Goal: Transaction & Acquisition: Purchase product/service

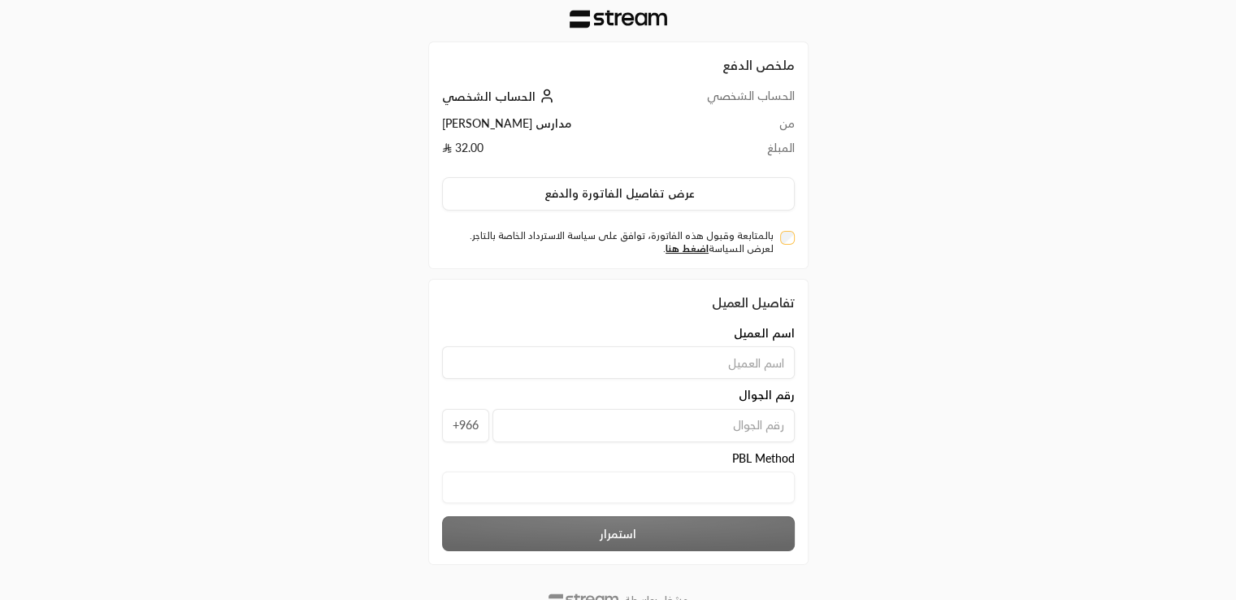
click at [795, 238] on div "بالمتابعة وقبول هذه الفاتورة، توافق على سياسة الاسترداد الخاصة بالتاجر. لعرض ال…" at bounding box center [618, 240] width 369 height 32
click at [778, 234] on div "بالمتابعة وقبول هذه الفاتورة، توافق على سياسة الاسترداد الخاصة بالتاجر. لعرض ال…" at bounding box center [618, 242] width 353 height 26
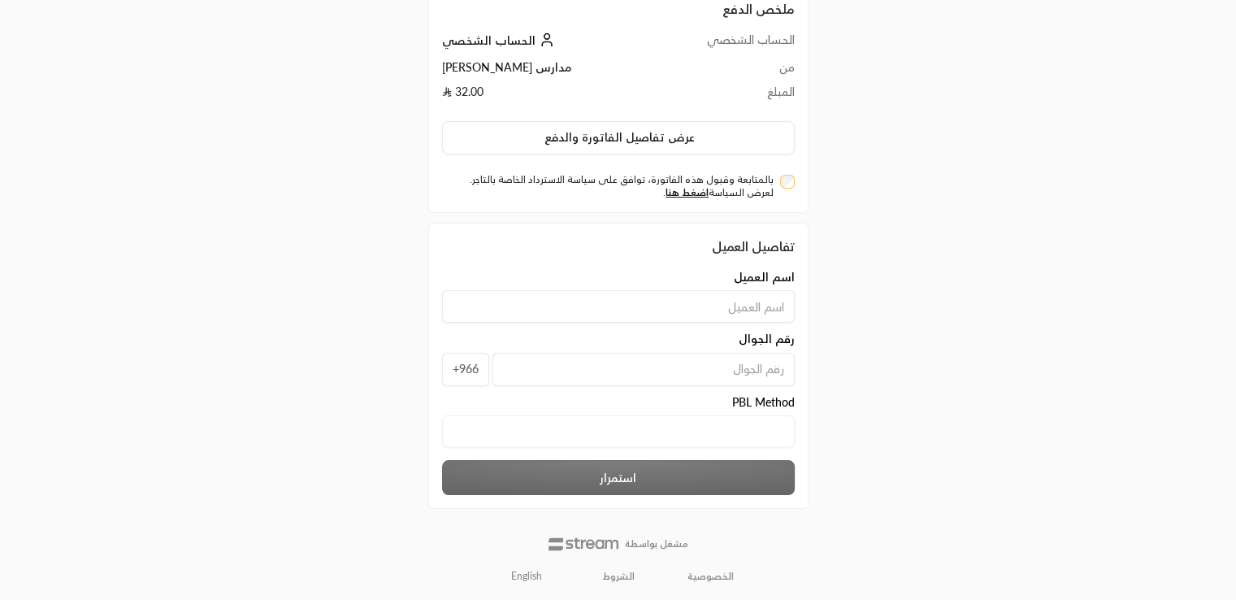
click at [522, 580] on link "English" at bounding box center [526, 575] width 49 height 26
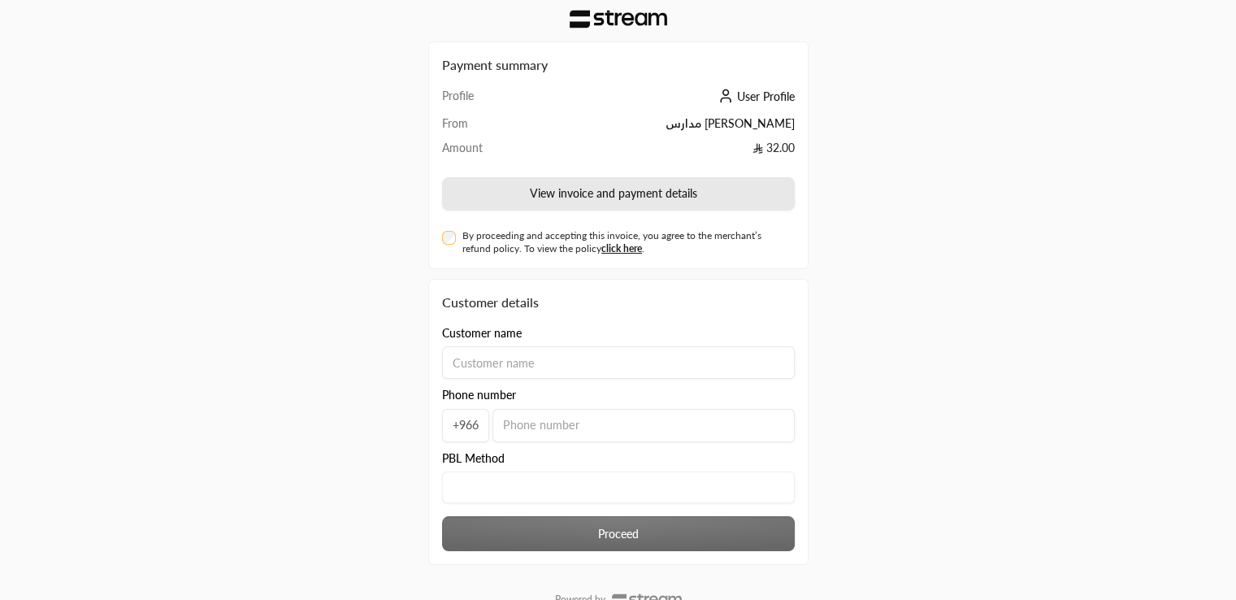
click at [640, 205] on button "View invoice and payment details" at bounding box center [618, 194] width 353 height 34
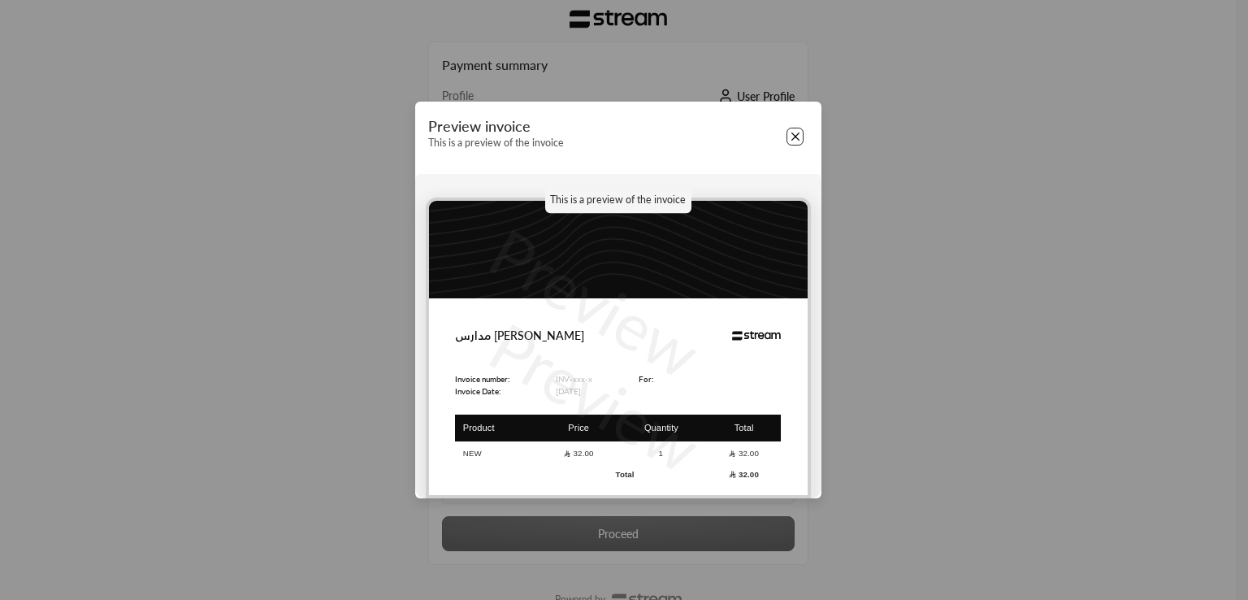
click at [795, 132] on button "Close" at bounding box center [796, 137] width 18 height 18
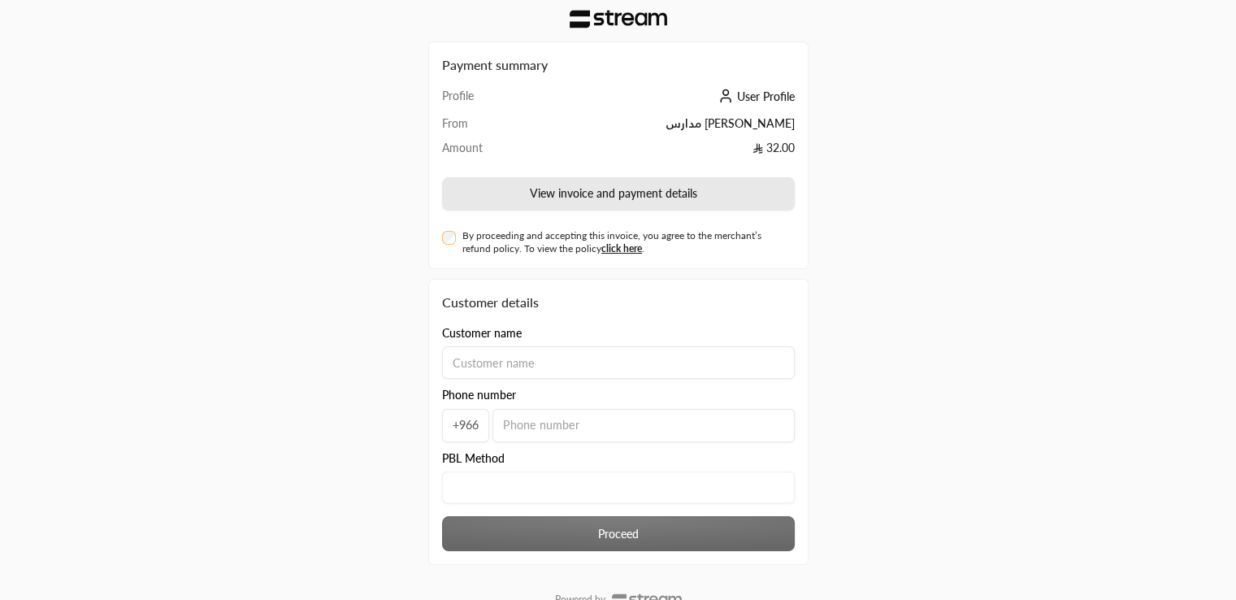
click at [702, 191] on button "View invoice and payment details" at bounding box center [618, 194] width 353 height 34
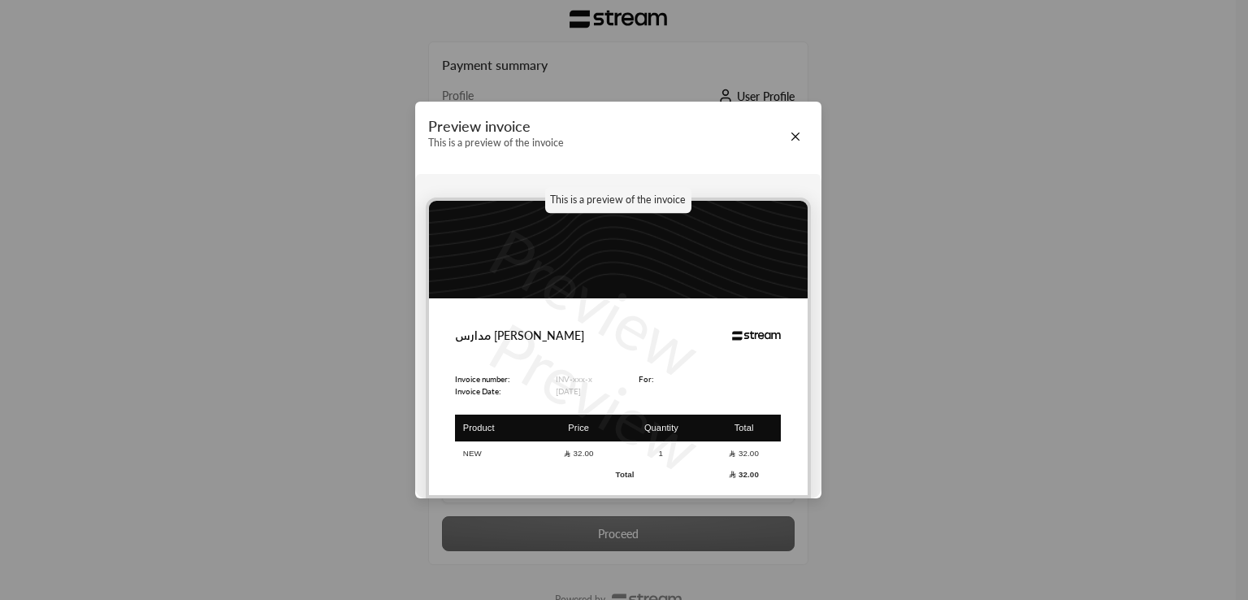
click at [634, 342] on p "Preview" at bounding box center [594, 302] width 245 height 198
click at [790, 135] on button "Close" at bounding box center [796, 137] width 18 height 18
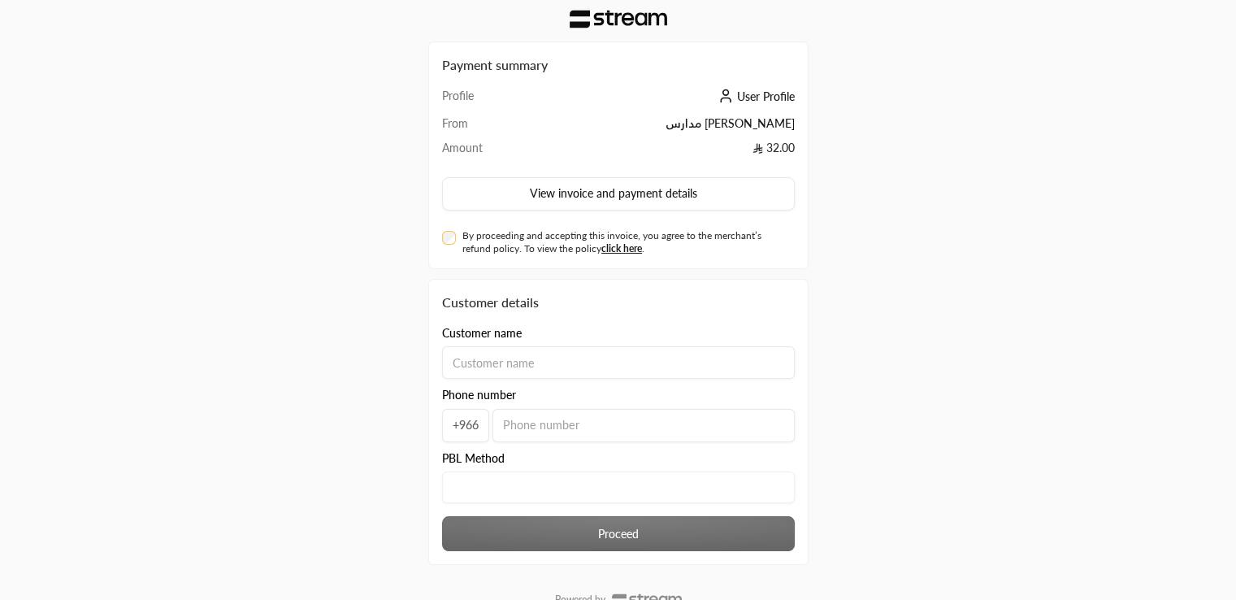
click at [610, 486] on Method "text" at bounding box center [618, 487] width 353 height 32
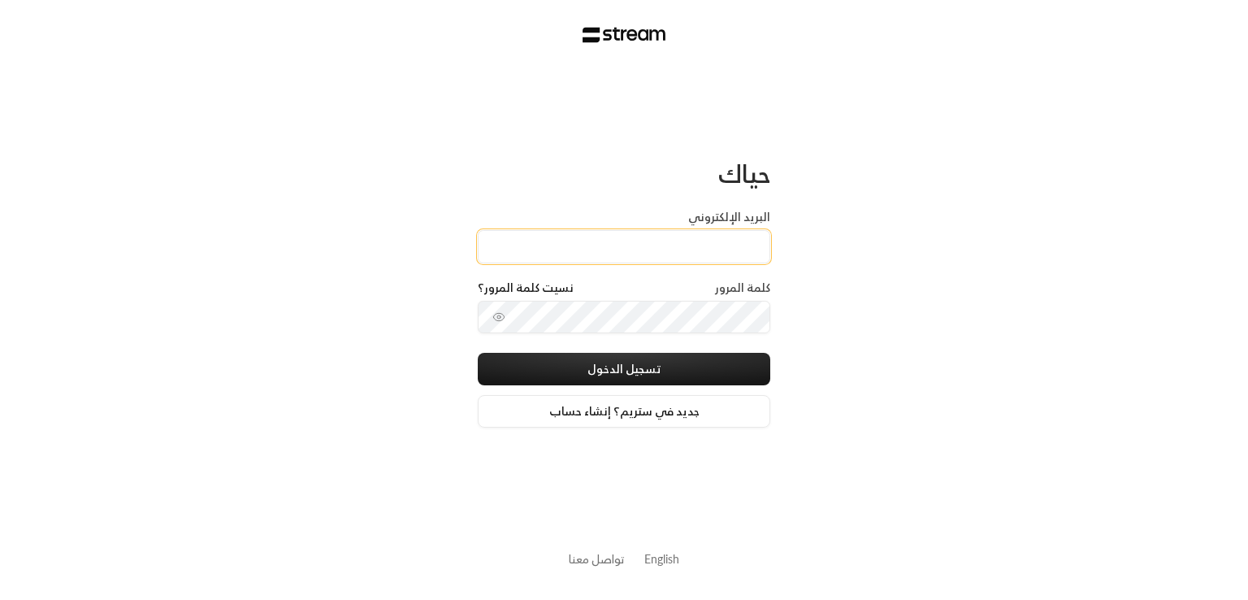
click at [593, 260] on input "البريد الإلكتروني" at bounding box center [624, 246] width 293 height 33
click at [885, 252] on div "حياك البريد الإلكتروني كلمة المرور نسيت كلمة المرور؟ تسجيل الدخول جديد في ستريم…" at bounding box center [624, 300] width 1248 height 600
click at [527, 254] on input "البريد الإلكتروني" at bounding box center [624, 246] width 293 height 33
paste input "mailto:technology+staging_interview@streampay.sa"
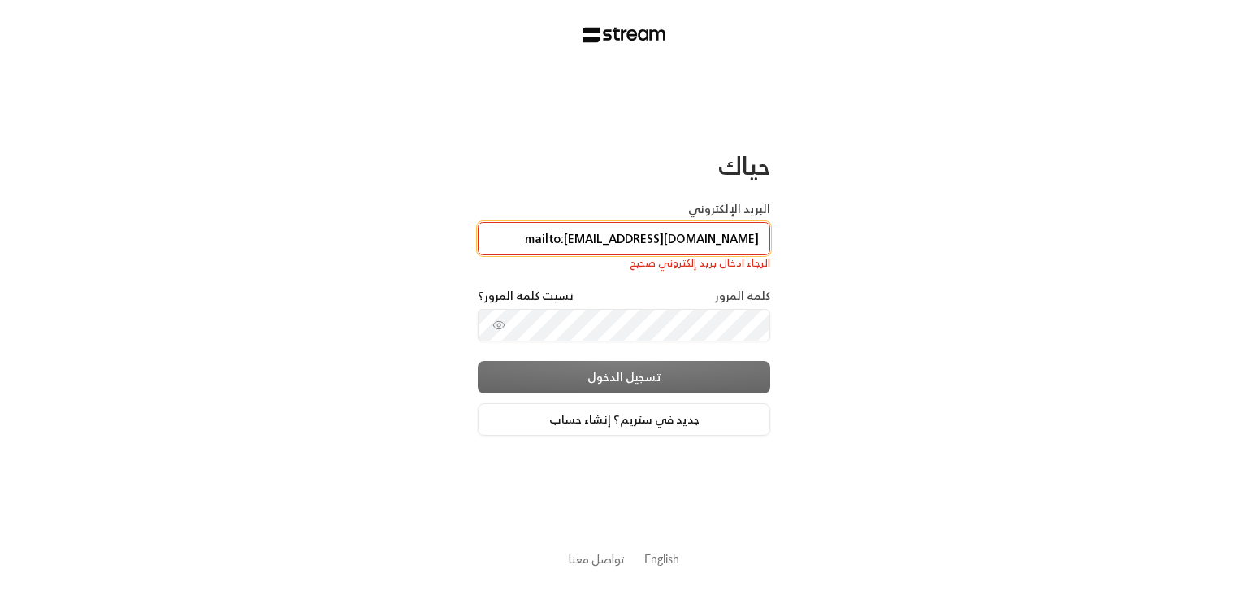
scroll to position [0, -16]
drag, startPoint x: 530, startPoint y: 244, endPoint x: 420, endPoint y: 228, distance: 110.8
click at [420, 228] on div "حياك البريد الإلكتروني mailto:technology+staging_interview@streampay.sa الرجاء …" at bounding box center [624, 300] width 1248 height 600
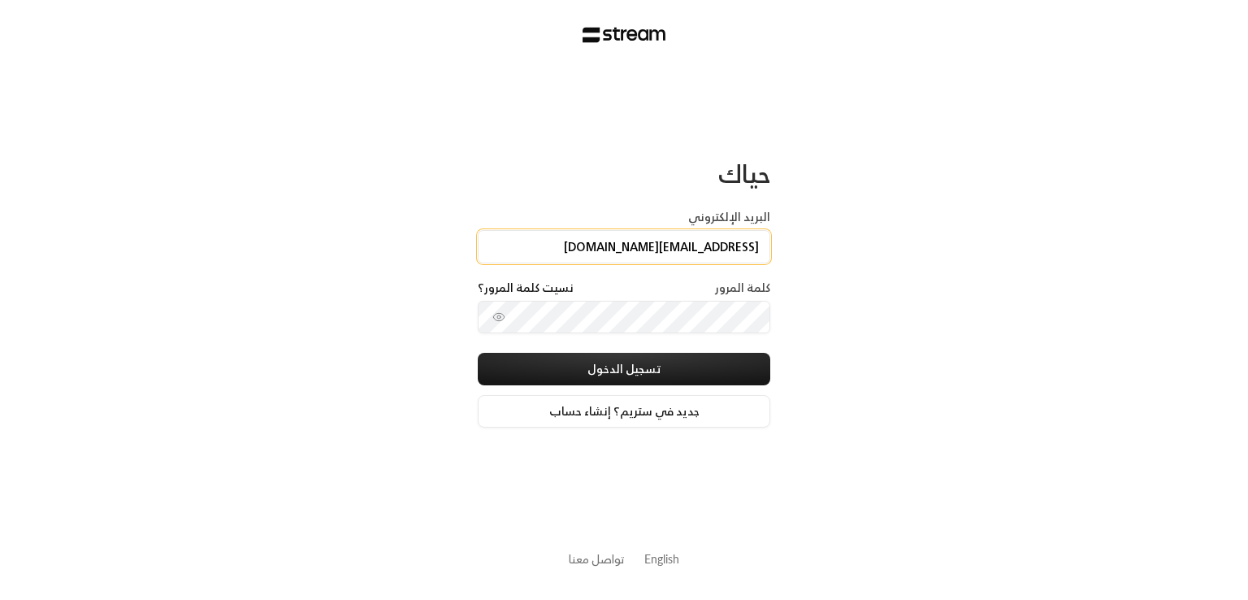
type input "technology+staging_interview@streampay.sa"
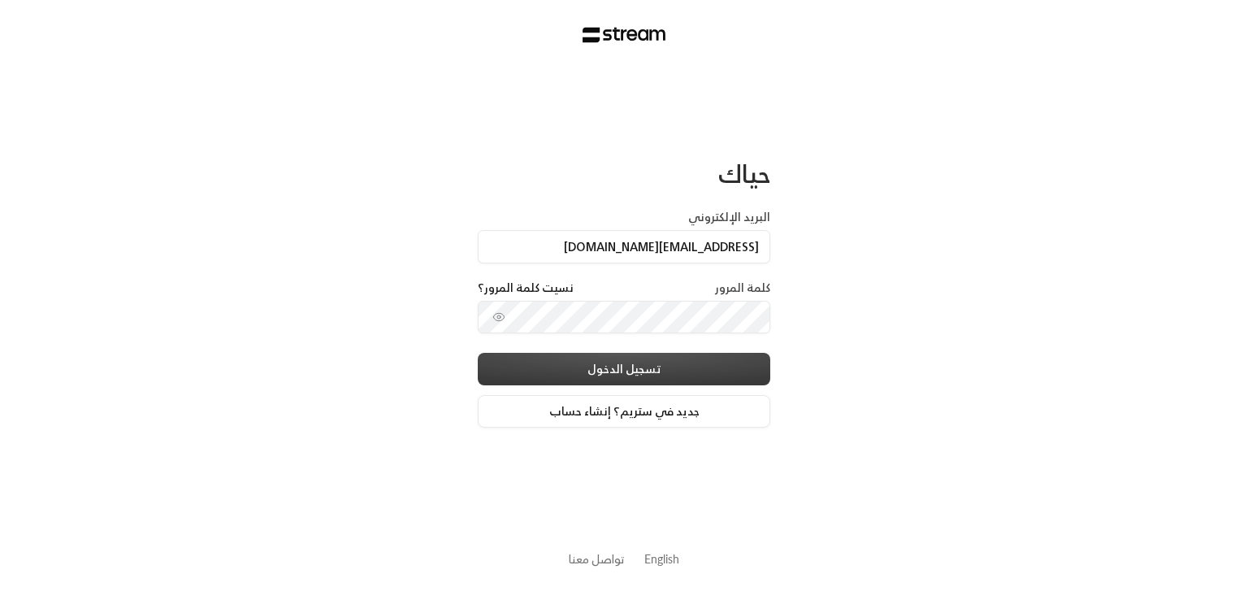
click at [630, 368] on button "تسجيل الدخول" at bounding box center [624, 369] width 293 height 33
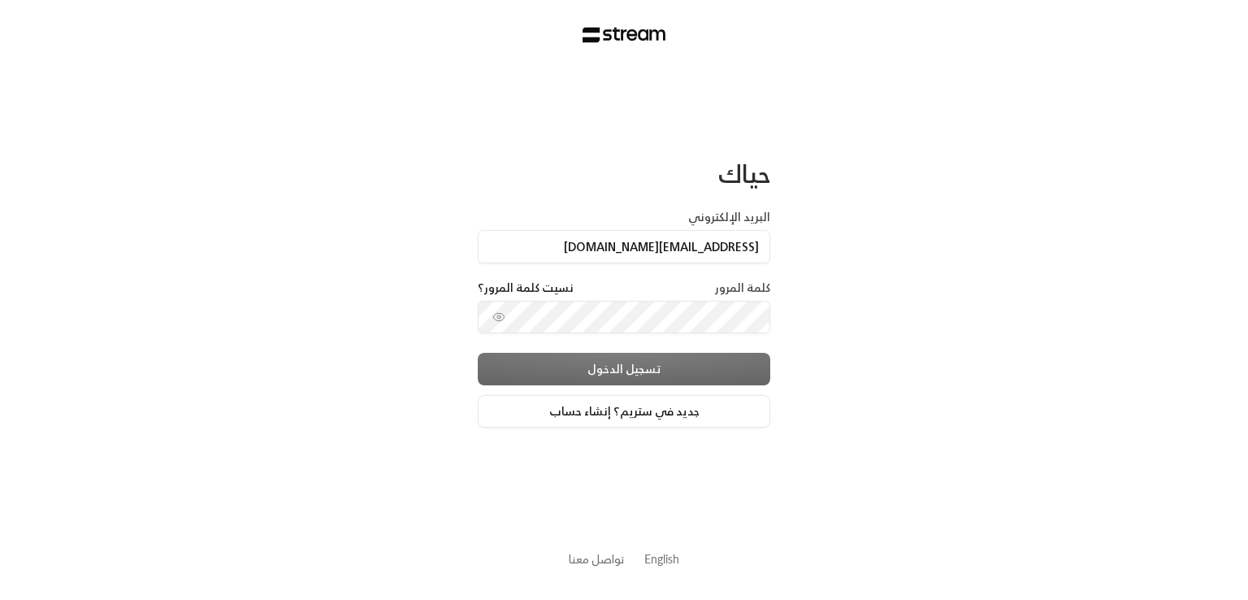
click at [608, 381] on div "تسجيل الدخول جديد في ستريم؟ إنشاء حساب" at bounding box center [624, 390] width 293 height 75
click at [493, 317] on icon "toggle password visibility" at bounding box center [499, 316] width 13 height 13
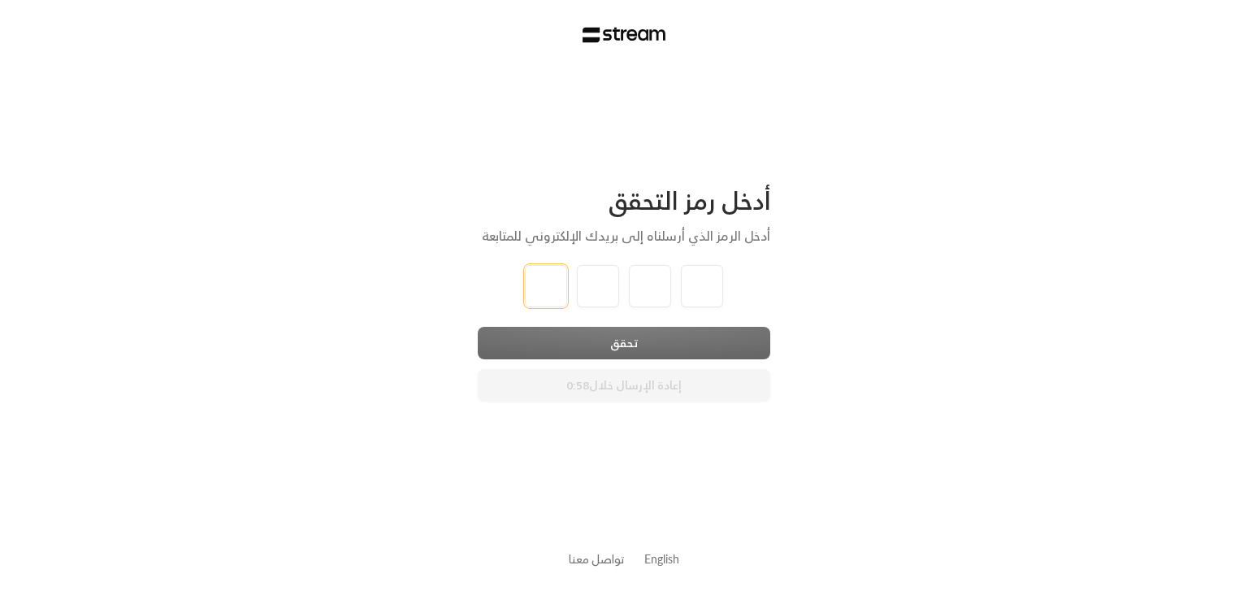
type input "1"
type input "2"
type input "3"
type input "4"
